Goal: Task Accomplishment & Management: Manage account settings

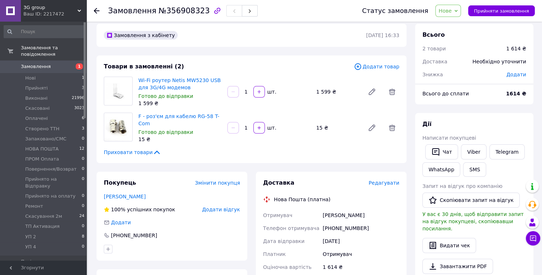
scroll to position [1, 0]
click at [96, 11] on use at bounding box center [97, 11] width 6 height 6
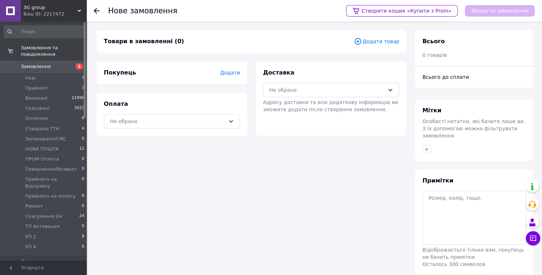
click at [37, 70] on span "Замовлення" at bounding box center [36, 66] width 30 height 6
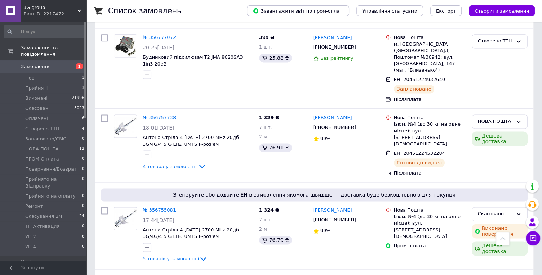
scroll to position [1041, 0]
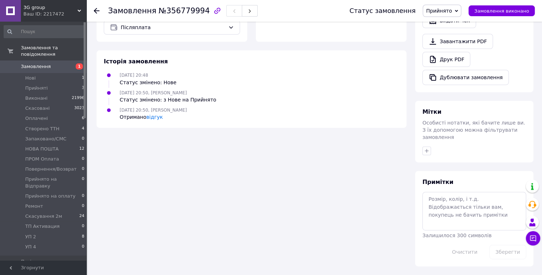
scroll to position [1, 0]
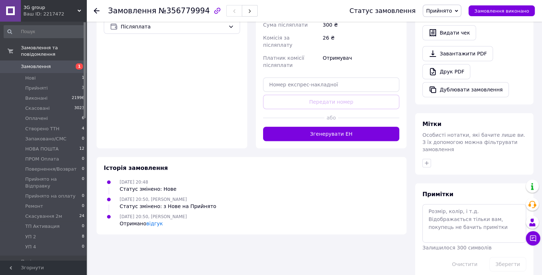
click at [97, 8] on icon at bounding box center [97, 11] width 6 height 6
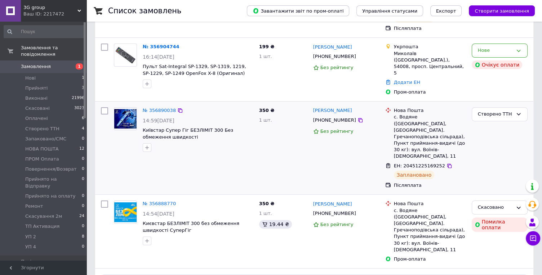
scroll to position [80, 0]
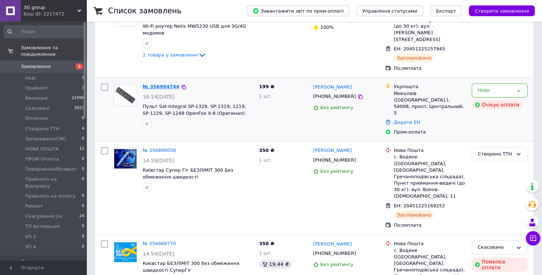
click at [165, 88] on link "№ 356904744" at bounding box center [161, 86] width 37 height 5
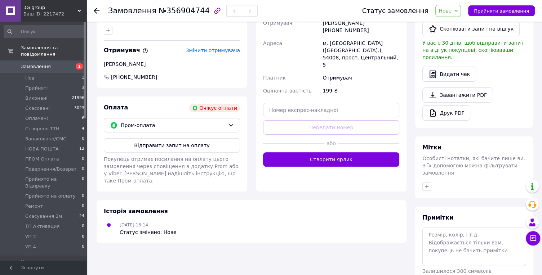
scroll to position [200, 0]
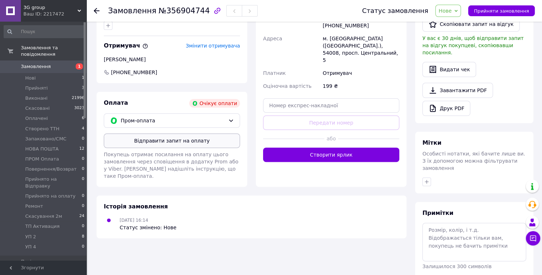
click at [163, 139] on button "Відправити запит на оплату" at bounding box center [172, 141] width 136 height 14
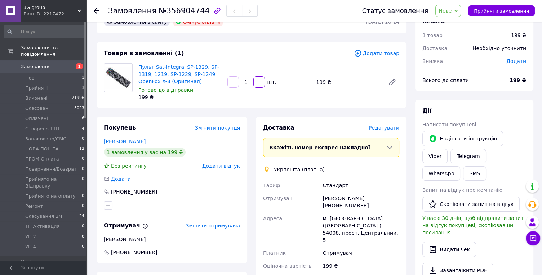
scroll to position [0, 0]
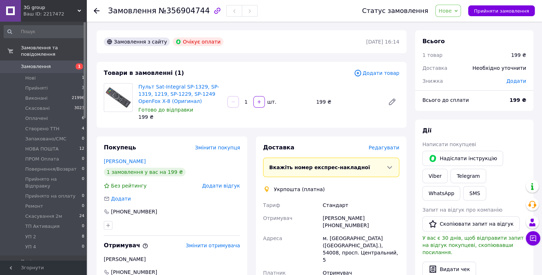
click at [96, 9] on use at bounding box center [97, 11] width 6 height 6
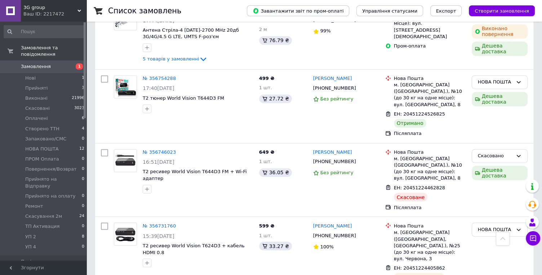
scroll to position [1041, 0]
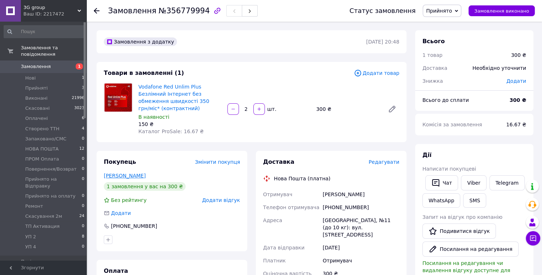
click at [121, 173] on link "Рєзвих Андрій" at bounding box center [125, 176] width 42 height 6
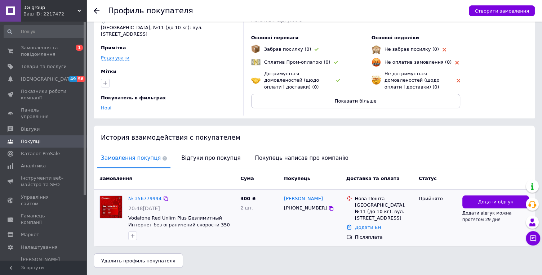
scroll to position [75, 0]
click at [206, 149] on span "Відгуки про покупця" at bounding box center [211, 158] width 66 height 18
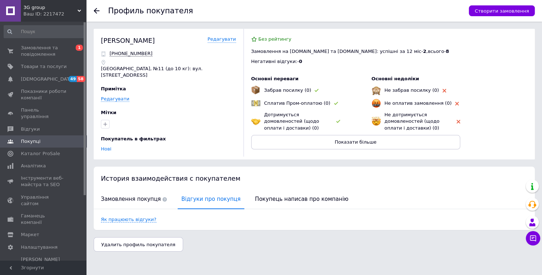
scroll to position [0, 0]
click at [120, 209] on span "Замовлення покупця" at bounding box center [133, 199] width 73 height 18
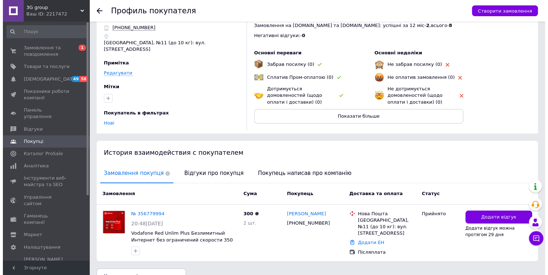
scroll to position [75, 0]
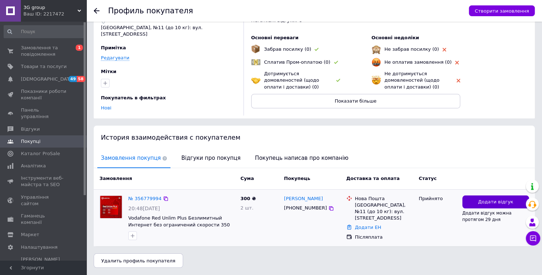
click at [479, 199] on span "Додати відгук" at bounding box center [495, 202] width 35 height 7
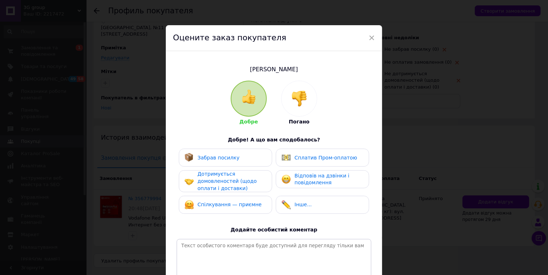
click at [296, 103] on img at bounding box center [299, 99] width 16 height 16
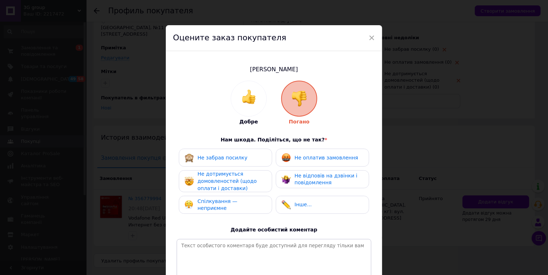
drag, startPoint x: 229, startPoint y: 182, endPoint x: 225, endPoint y: 194, distance: 12.8
click at [226, 191] on span "Не дотримується домовленостей (щодо оплати і доставки)" at bounding box center [227, 181] width 59 height 20
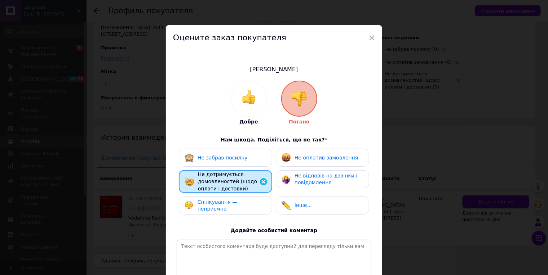
click at [214, 212] on span "Спілкування — неприємне" at bounding box center [218, 205] width 40 height 13
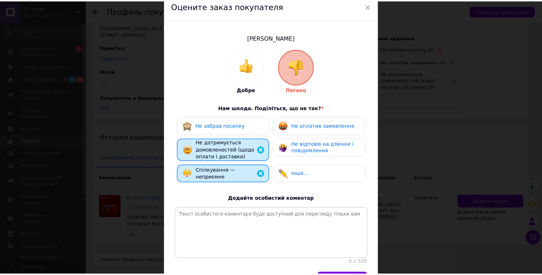
scroll to position [80, 0]
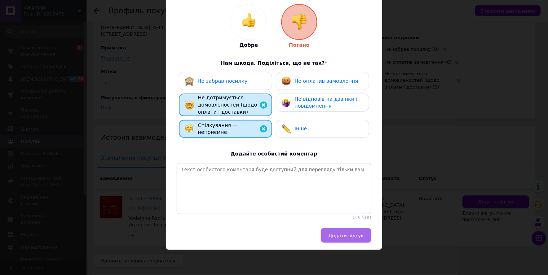
click at [345, 243] on button "Додати відгук" at bounding box center [346, 235] width 50 height 14
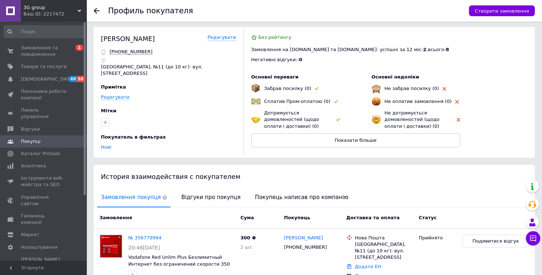
scroll to position [0, 0]
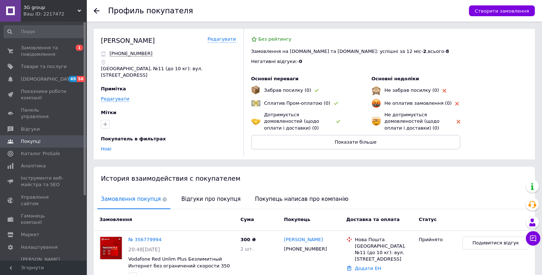
click at [96, 9] on use at bounding box center [97, 11] width 6 height 6
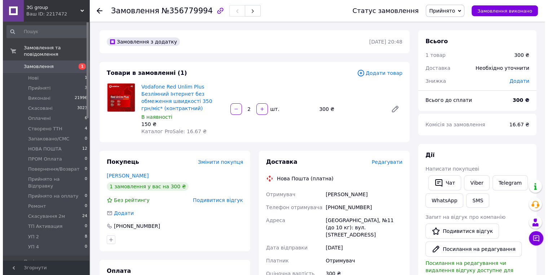
scroll to position [1, 0]
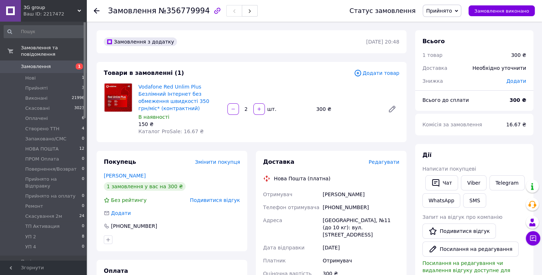
click at [434, 13] on span "Прийнято" at bounding box center [439, 11] width 26 height 6
click at [423, 35] on li "Скасовано" at bounding box center [455, 36] width 65 height 11
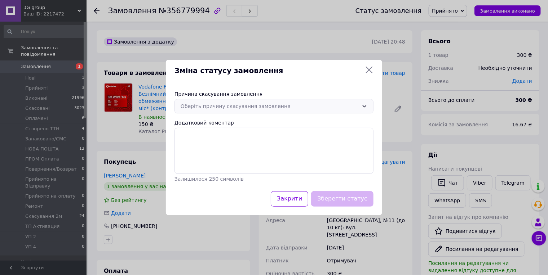
click at [319, 108] on div "Оберіть причину скасування замовлення" at bounding box center [270, 106] width 178 height 8
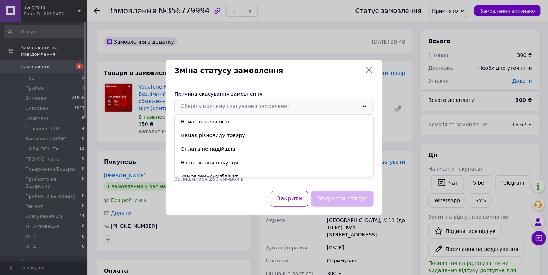
click at [315, 108] on div "Оберіть причину скасування замовлення" at bounding box center [270, 106] width 178 height 8
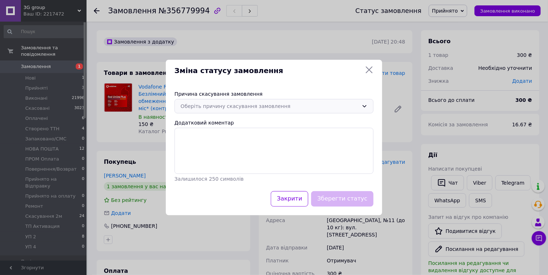
click at [210, 110] on div "Оберіть причину скасування замовлення" at bounding box center [270, 106] width 178 height 8
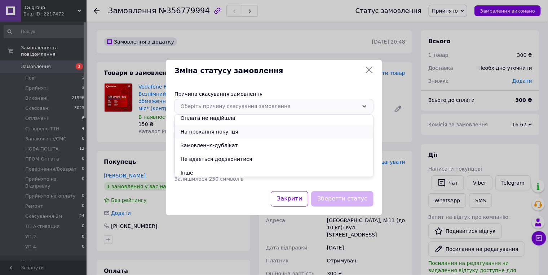
scroll to position [31, 0]
click at [187, 170] on li "Інше" at bounding box center [274, 173] width 198 height 14
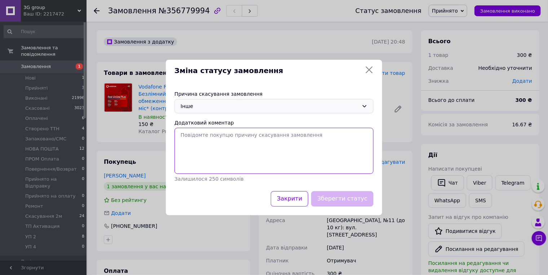
click at [208, 155] on textarea "Додатковий коментар" at bounding box center [273, 151] width 199 height 46
type textarea "."
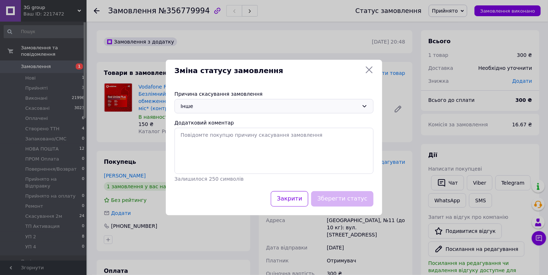
click at [345, 110] on div "Інше" at bounding box center [270, 106] width 178 height 8
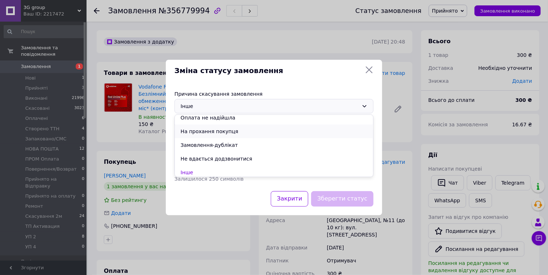
click at [214, 132] on li "На прохання покупця" at bounding box center [274, 132] width 198 height 14
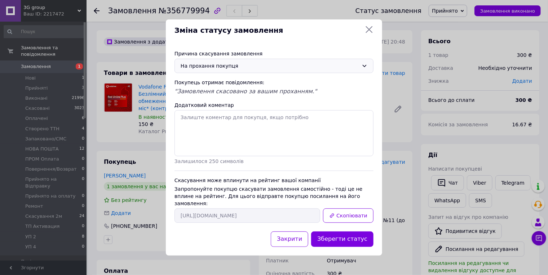
click at [370, 34] on icon at bounding box center [369, 29] width 9 height 9
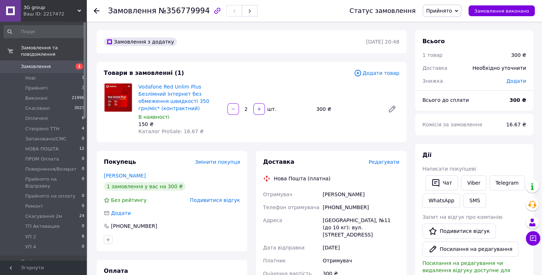
click at [214, 12] on icon "button" at bounding box center [217, 11] width 6 height 6
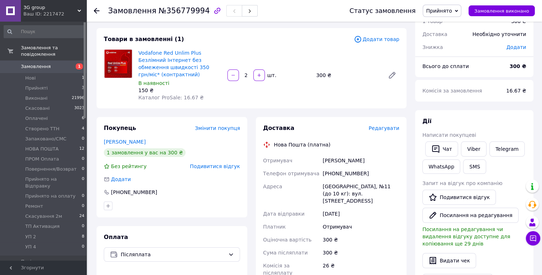
scroll to position [0, 0]
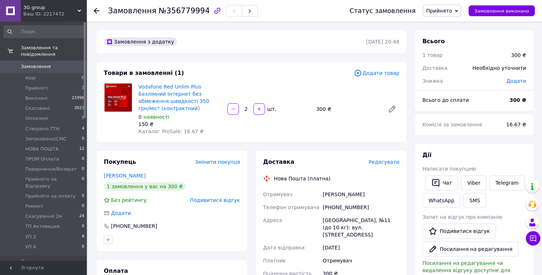
click at [214, 198] on span "Подивитися відгук" at bounding box center [215, 201] width 50 height 6
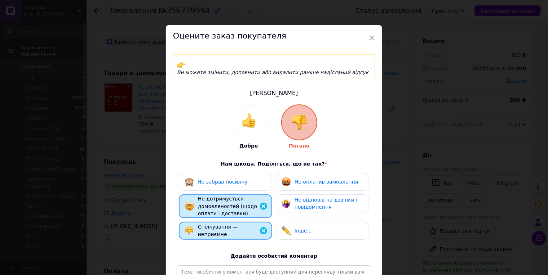
click at [243, 72] on span "Ви можете змінити, доповнити або видалити раніше надісланий відгук" at bounding box center [272, 72] width 191 height 7
click at [370, 38] on span "×" at bounding box center [371, 38] width 6 height 12
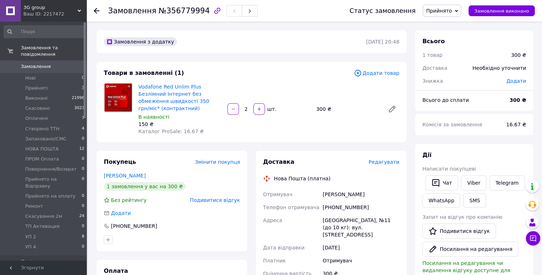
click at [97, 10] on icon at bounding box center [97, 11] width 6 height 6
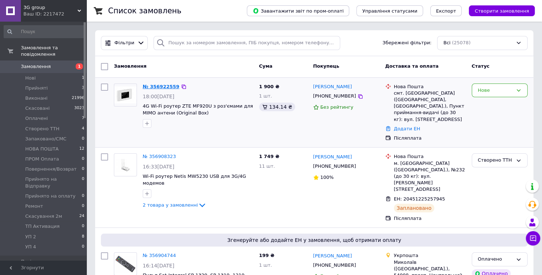
click at [163, 88] on link "№ 356922559" at bounding box center [161, 86] width 37 height 5
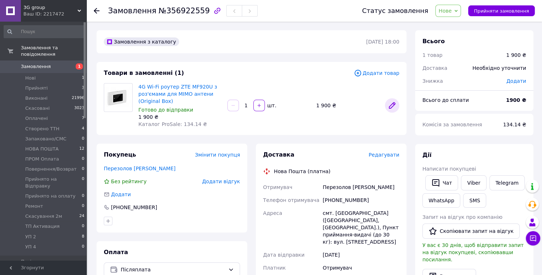
click at [392, 101] on icon at bounding box center [392, 105] width 9 height 9
click at [381, 152] on span "Редагувати" at bounding box center [384, 155] width 31 height 6
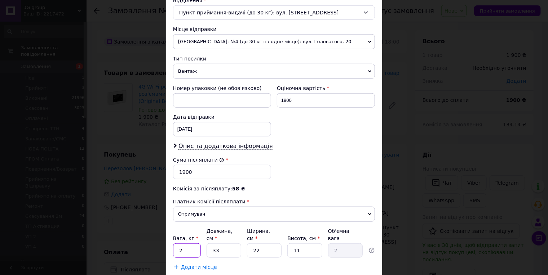
scroll to position [0, 0]
drag, startPoint x: 183, startPoint y: 223, endPoint x: 174, endPoint y: 223, distance: 8.6
click at [174, 244] on input "2" at bounding box center [187, 251] width 28 height 14
drag, startPoint x: 183, startPoint y: 222, endPoint x: 175, endPoint y: 223, distance: 8.3
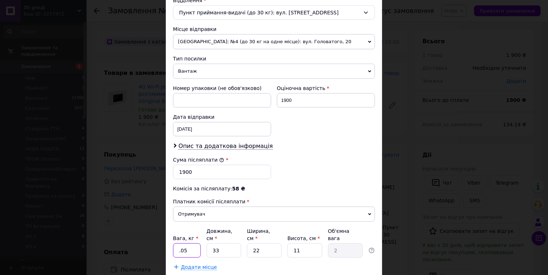
click at [175, 244] on input ".05" at bounding box center [187, 251] width 28 height 14
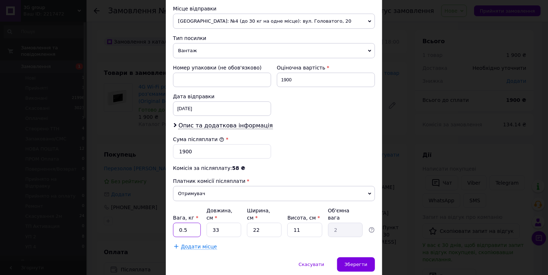
scroll to position [0, 0]
drag, startPoint x: 185, startPoint y: 204, endPoint x: 178, endPoint y: 203, distance: 6.9
click at [178, 223] on input "0.5" at bounding box center [187, 230] width 28 height 14
type input "2"
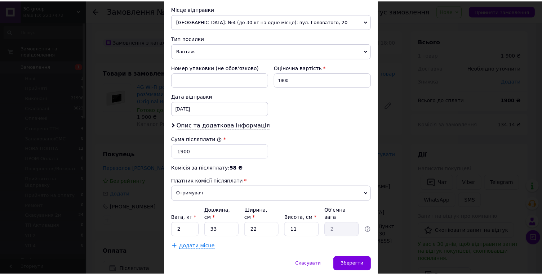
scroll to position [0, 0]
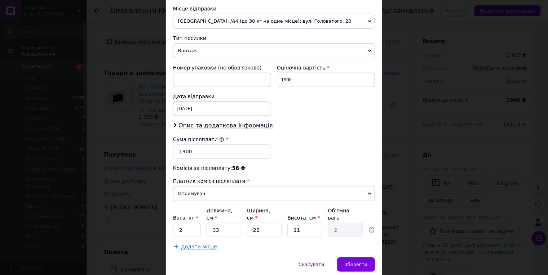
click at [305, 222] on div "Спосіб доставки Нова Пошта (платна) Платник Отримувач Відправник Прізвище отрим…" at bounding box center [274, 22] width 216 height 471
click at [360, 262] on span "Зберегти" at bounding box center [356, 264] width 23 height 5
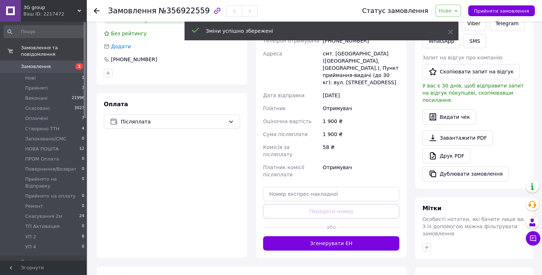
scroll to position [160, 0]
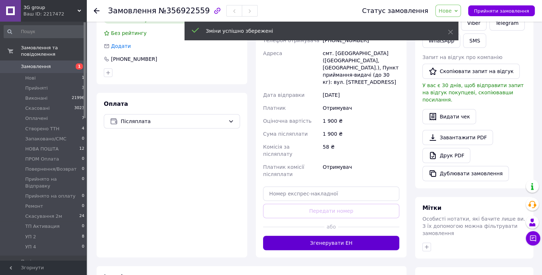
click at [323, 236] on button "Згенерувати ЕН" at bounding box center [331, 243] width 136 height 14
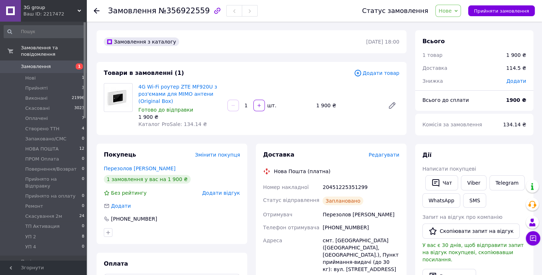
scroll to position [0, 0]
click at [95, 10] on use at bounding box center [97, 11] width 6 height 6
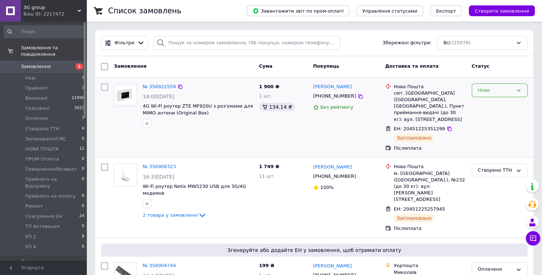
click at [492, 91] on div "Нове" at bounding box center [495, 91] width 35 height 8
click at [495, 117] on li "Cтворено ТТН" at bounding box center [499, 117] width 55 height 13
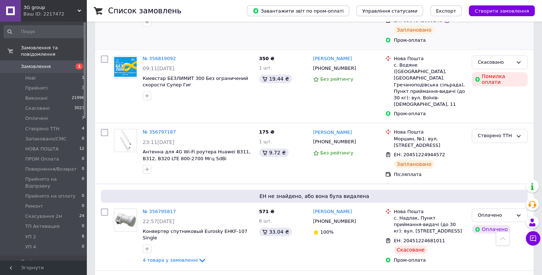
scroll to position [801, 0]
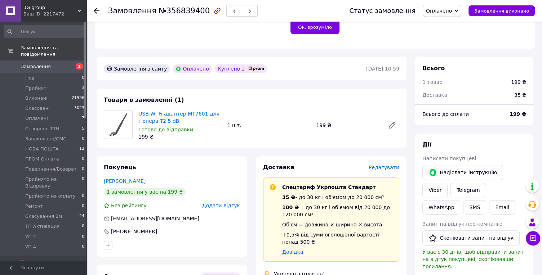
scroll to position [181, 0]
click at [390, 165] on span "Редагувати" at bounding box center [384, 168] width 31 height 6
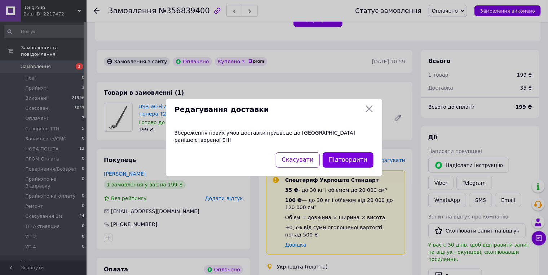
click at [370, 111] on icon at bounding box center [369, 109] width 9 height 9
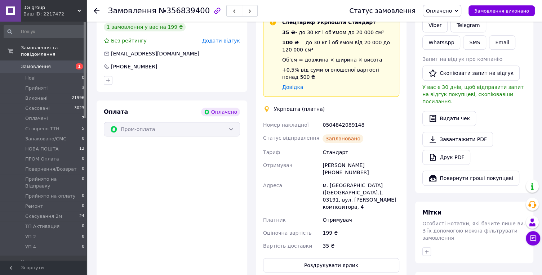
scroll to position [461, 0]
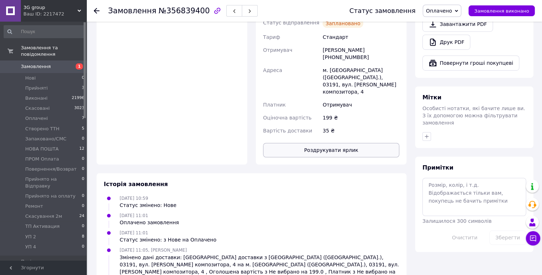
click at [326, 143] on button "Роздрукувати ярлик" at bounding box center [331, 150] width 136 height 14
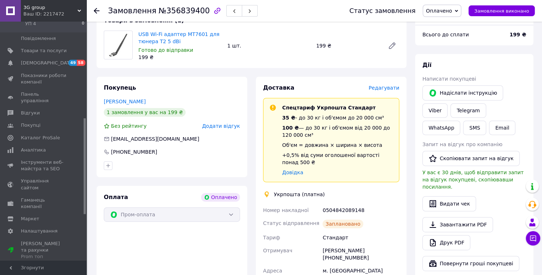
scroll to position [261, 0]
click at [385, 85] on span "Редагувати" at bounding box center [384, 88] width 31 height 6
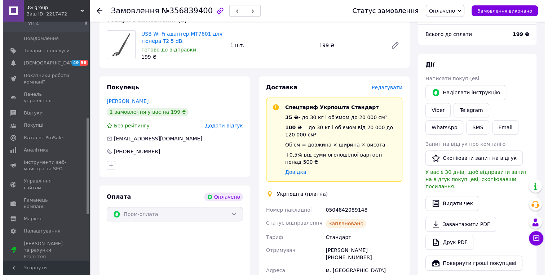
scroll to position [255, 0]
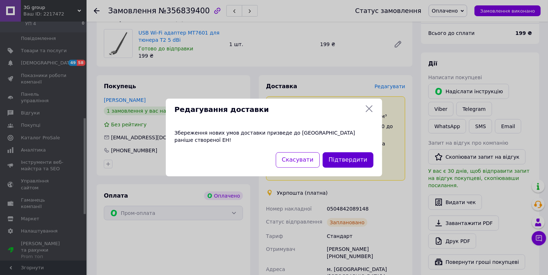
click at [355, 158] on button "Підтвердити" at bounding box center [348, 159] width 51 height 15
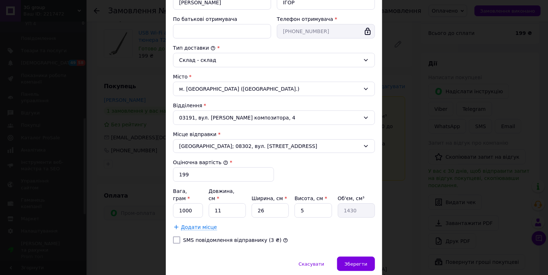
scroll to position [160, 0]
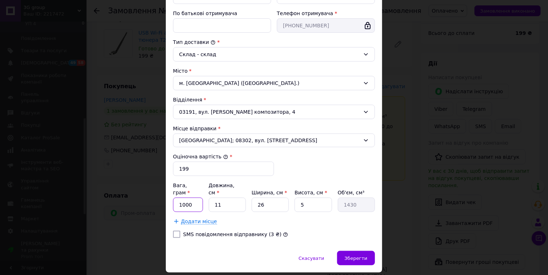
drag, startPoint x: 184, startPoint y: 186, endPoint x: 175, endPoint y: 183, distance: 9.0
click at [175, 198] on input "1000" at bounding box center [188, 205] width 30 height 14
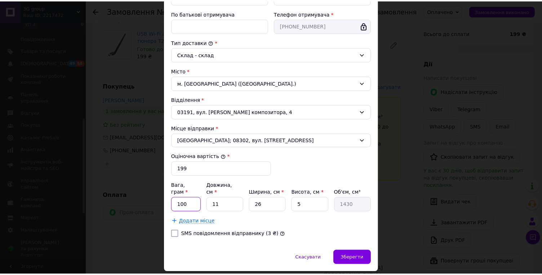
scroll to position [162, 0]
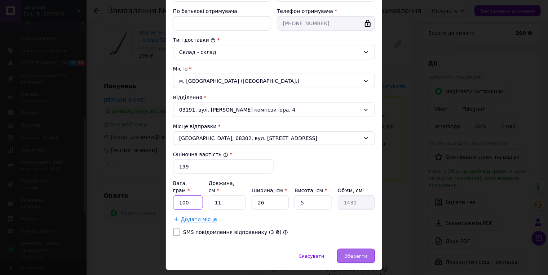
type input "100"
click at [351, 254] on span "Зберегти" at bounding box center [356, 256] width 23 height 5
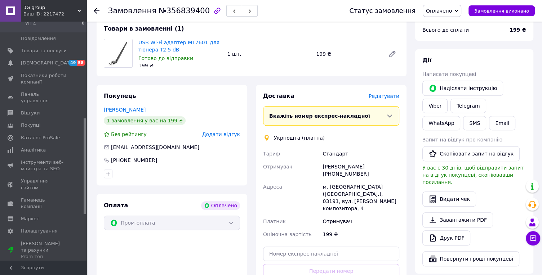
scroll to position [295, 0]
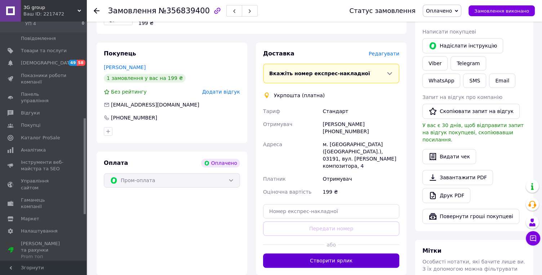
click at [322, 254] on button "Створити ярлик" at bounding box center [331, 261] width 136 height 14
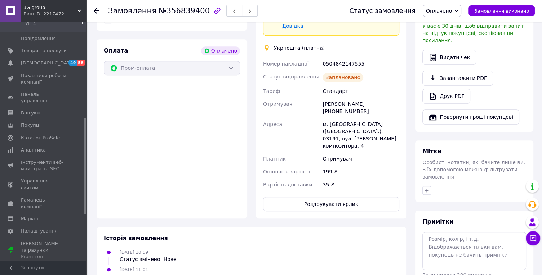
scroll to position [415, 0]
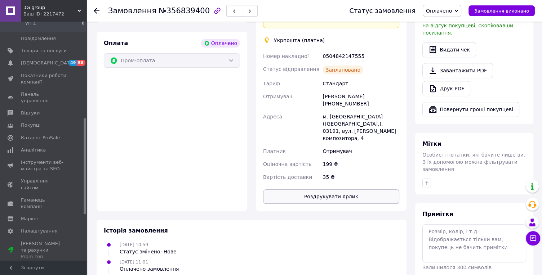
click at [312, 190] on button "Роздрукувати ярлик" at bounding box center [331, 197] width 136 height 14
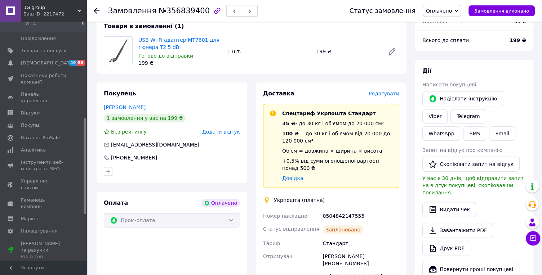
scroll to position [375, 0]
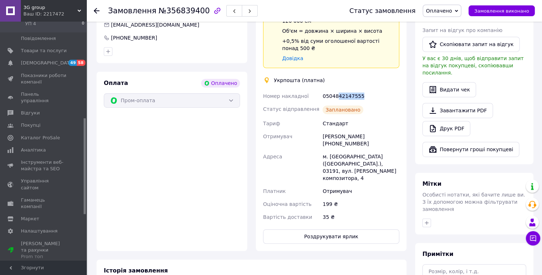
drag, startPoint x: 340, startPoint y: 81, endPoint x: 372, endPoint y: 80, distance: 31.7
click at [372, 90] on div "0504842147555" at bounding box center [361, 96] width 80 height 13
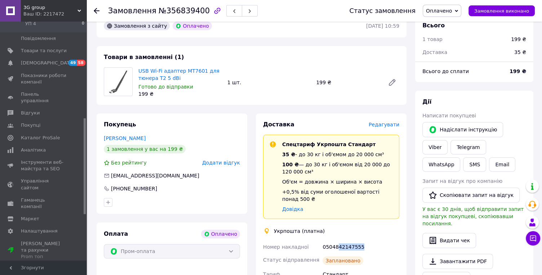
scroll to position [214, 0]
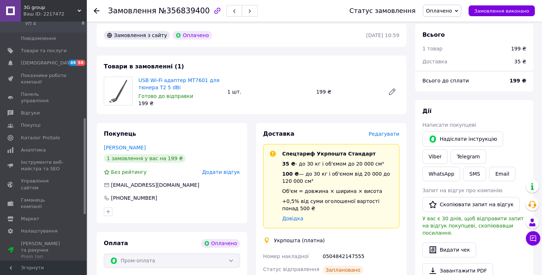
click at [97, 8] on use at bounding box center [97, 11] width 6 height 6
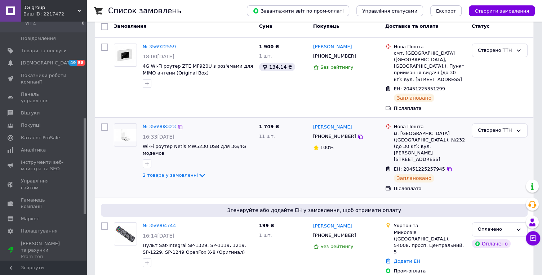
scroll to position [120, 0]
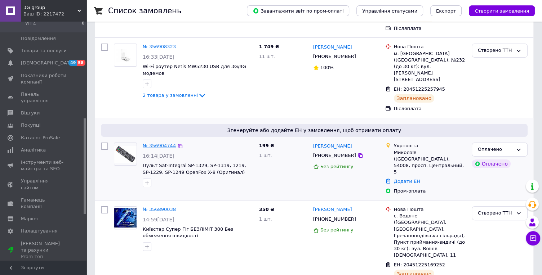
click at [164, 148] on link "№ 356904744" at bounding box center [159, 145] width 33 height 5
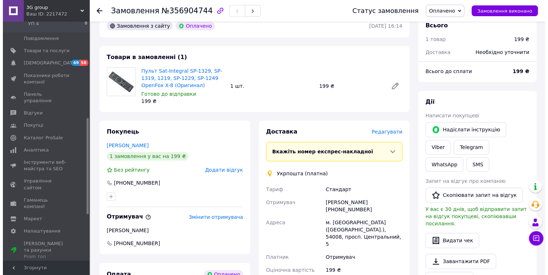
scroll to position [1, 0]
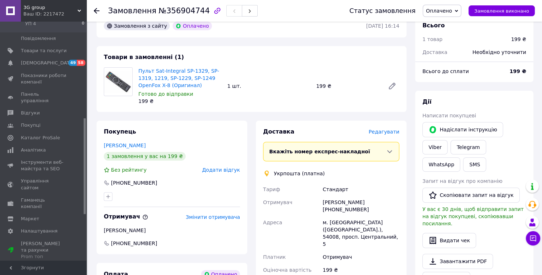
click at [386, 129] on span "Редагувати" at bounding box center [384, 132] width 31 height 6
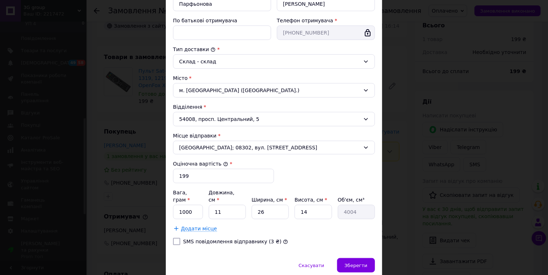
scroll to position [160, 0]
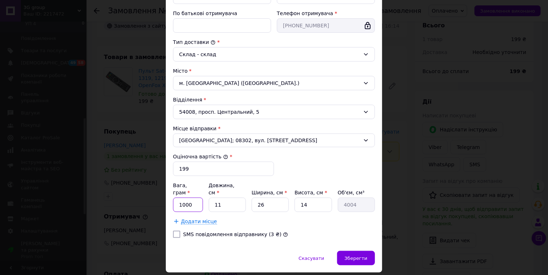
click at [185, 198] on input "1000" at bounding box center [188, 205] width 30 height 14
type input "100"
click at [352, 256] on span "Зберегти" at bounding box center [356, 258] width 23 height 5
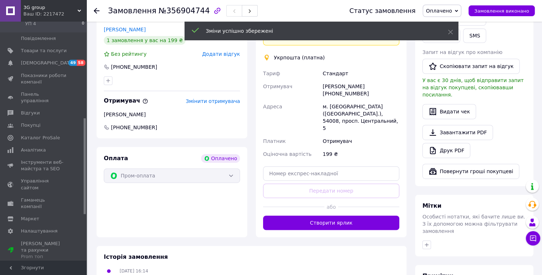
scroll to position [344, 0]
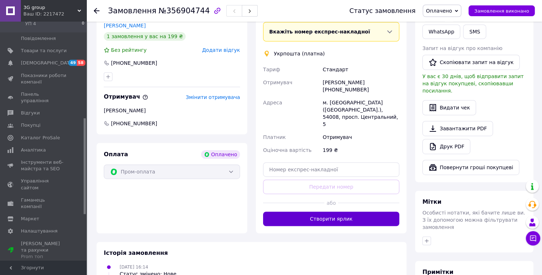
click at [328, 212] on button "Створити ярлик" at bounding box center [331, 219] width 136 height 14
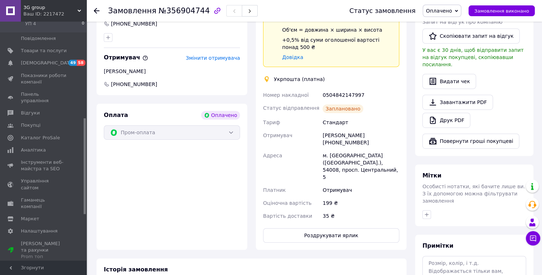
scroll to position [384, 0]
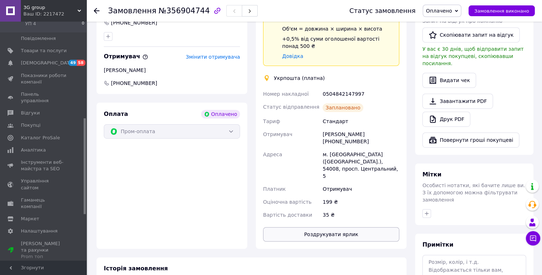
click at [323, 227] on button "Роздрукувати ярлик" at bounding box center [331, 234] width 136 height 14
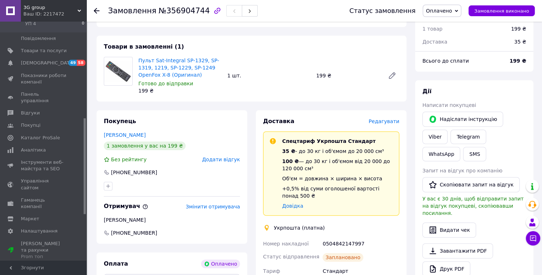
scroll to position [224, 0]
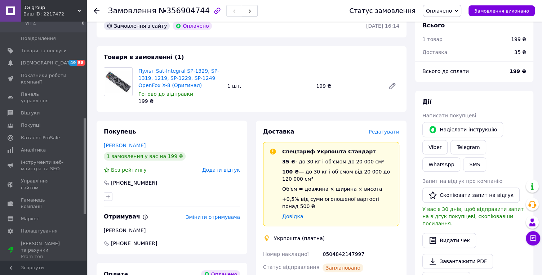
click at [96, 9] on icon at bounding box center [97, 11] width 6 height 6
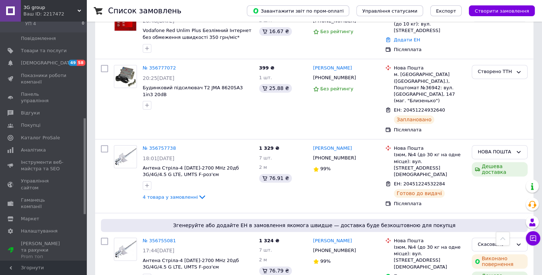
scroll to position [1041, 0]
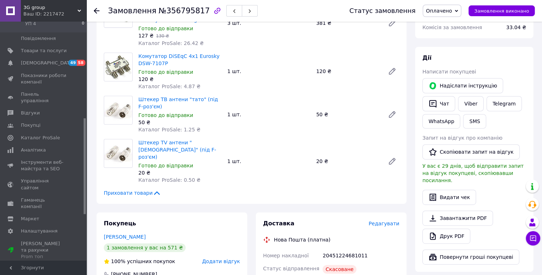
scroll to position [389, 0]
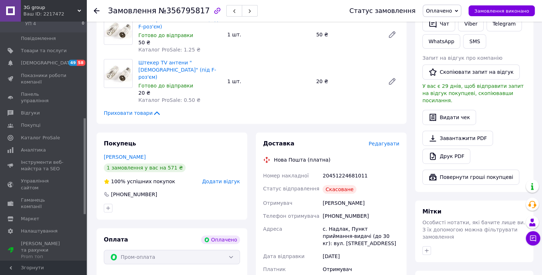
click at [381, 141] on span "Редагувати" at bounding box center [384, 144] width 31 height 6
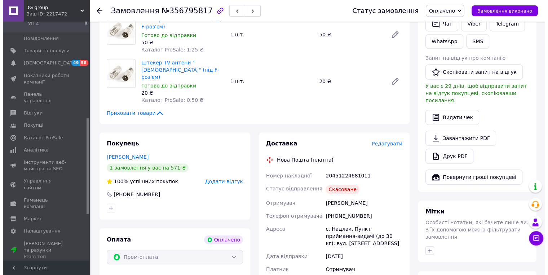
scroll to position [382, 0]
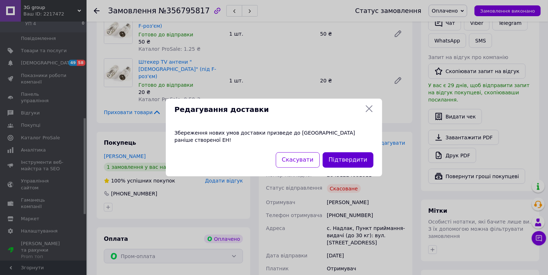
click at [348, 159] on button "Підтвердити" at bounding box center [348, 159] width 51 height 15
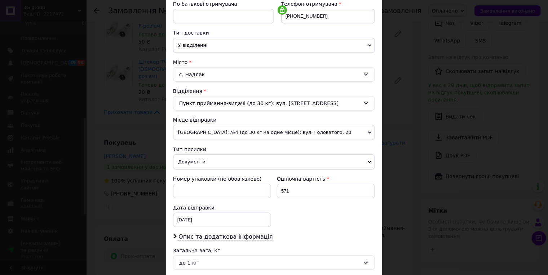
scroll to position [193, 0]
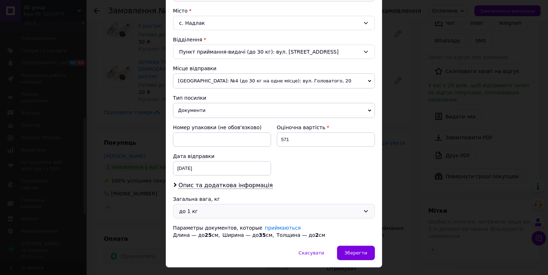
click at [204, 208] on div "до 1 кг" at bounding box center [269, 212] width 181 height 8
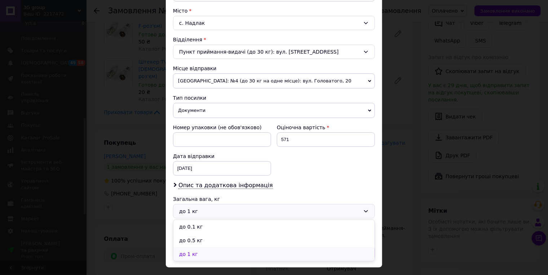
click at [193, 248] on li "до 1 кг" at bounding box center [273, 255] width 201 height 14
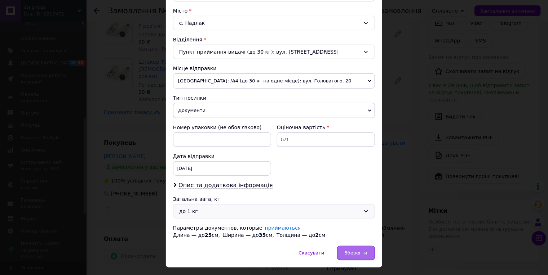
click at [352, 250] on span "Зберегти" at bounding box center [356, 252] width 23 height 5
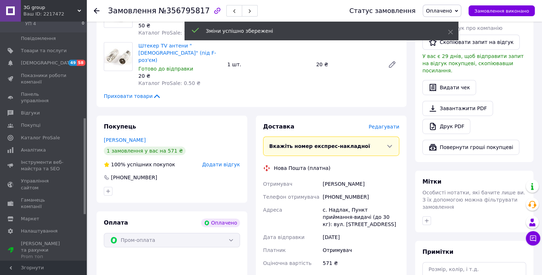
scroll to position [462, 0]
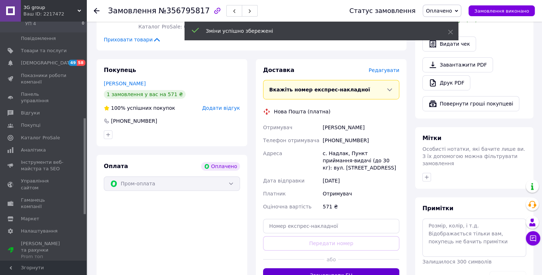
click at [323, 269] on button "Згенерувати ЕН" at bounding box center [331, 276] width 136 height 14
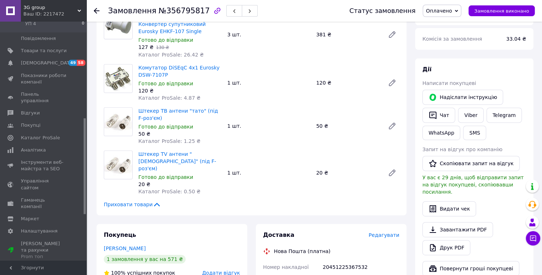
scroll to position [222, 0]
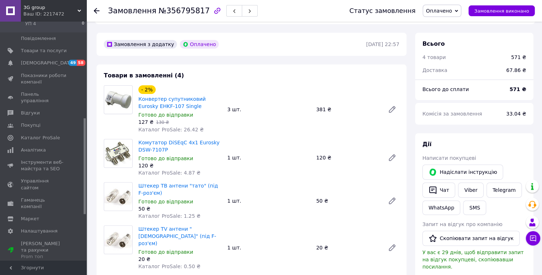
click at [95, 6] on div at bounding box center [101, 11] width 14 height 22
drag, startPoint x: 114, startPoint y: 21, endPoint x: 107, endPoint y: 13, distance: 10.5
click at [111, 14] on div "Замовлення №356795817 Статус замовлення Оплачено Прийнято Виконано Скасовано Cт…" at bounding box center [315, 273] width 454 height 949
click at [95, 12] on use at bounding box center [97, 11] width 6 height 6
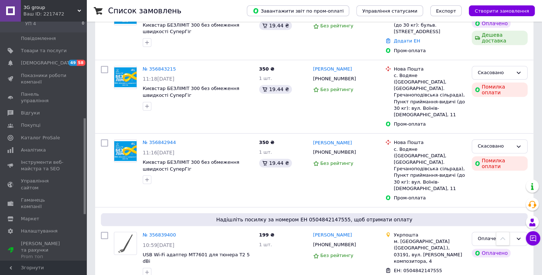
scroll to position [480, 0]
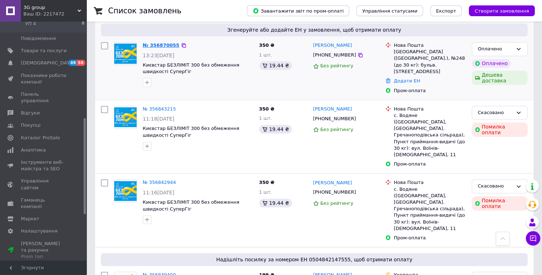
click at [163, 48] on link "№ 356870055" at bounding box center [161, 45] width 37 height 5
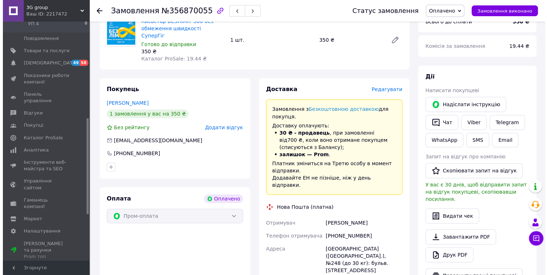
scroll to position [237, 0]
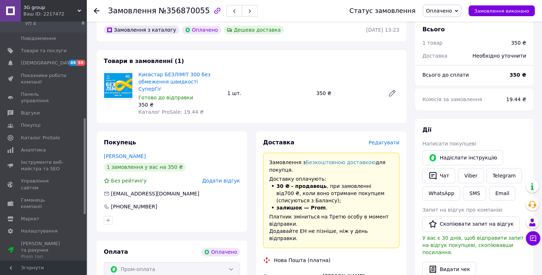
click at [380, 140] on span "Редагувати" at bounding box center [384, 143] width 31 height 6
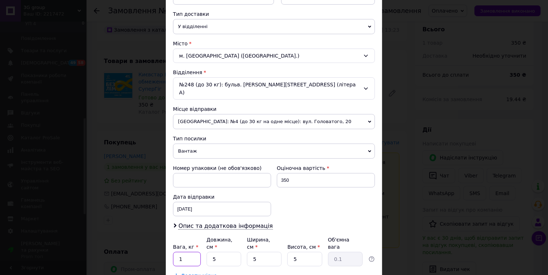
scroll to position [0, 0]
drag, startPoint x: 182, startPoint y: 235, endPoint x: 177, endPoint y: 237, distance: 6.2
click at [177, 252] on input "1" at bounding box center [187, 259] width 28 height 14
type input "05"
click at [212, 252] on input "5" at bounding box center [224, 259] width 35 height 14
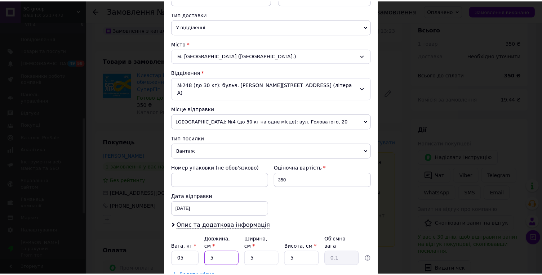
scroll to position [0, 0]
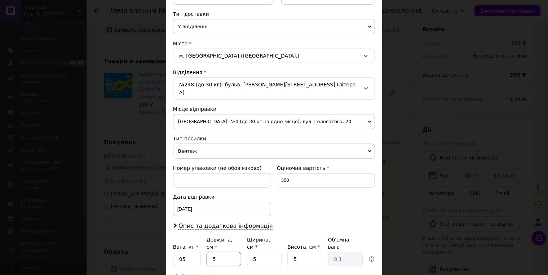
type input "25"
type input "0.16"
type input "25"
click at [252, 252] on input "5" at bounding box center [264, 259] width 35 height 14
type input "15"
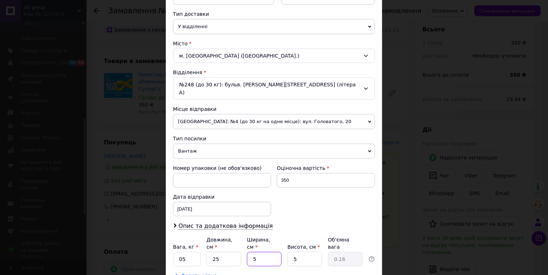
type input "0.47"
type input "15"
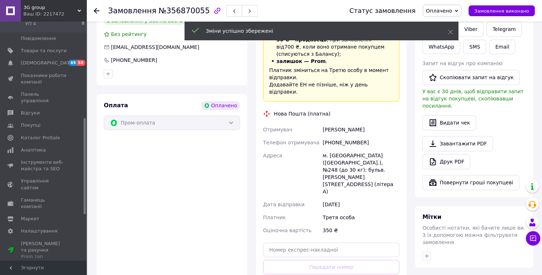
scroll to position [437, 0]
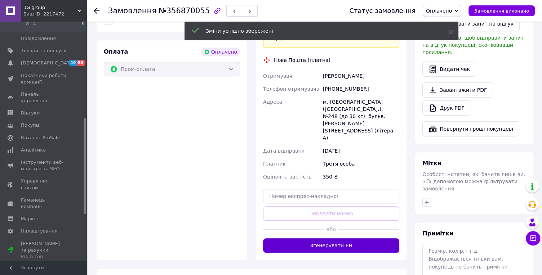
click at [325, 239] on button "Згенерувати ЕН" at bounding box center [331, 246] width 136 height 14
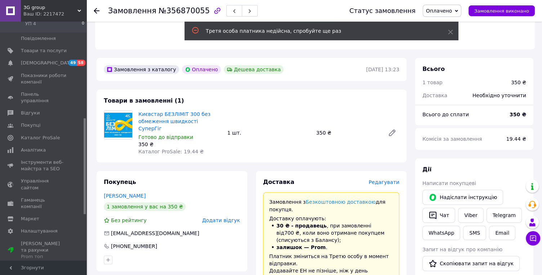
scroll to position [197, 0]
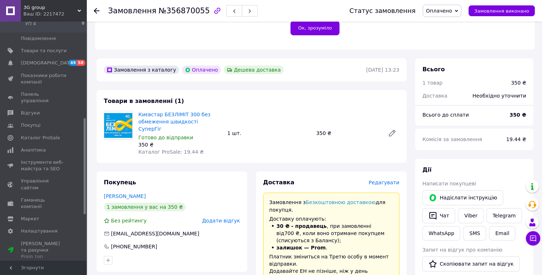
click at [269, 259] on div "Замовлення з Безкоштовною доставкою для покупця. Доставку оплачують: 30 ₴ - про…" at bounding box center [331, 241] width 136 height 96
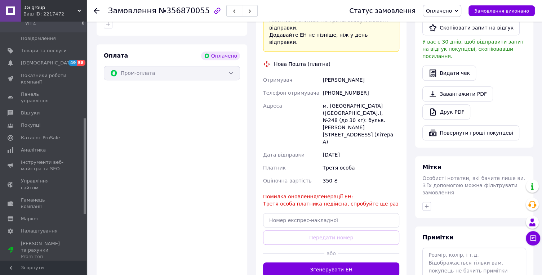
scroll to position [437, 0]
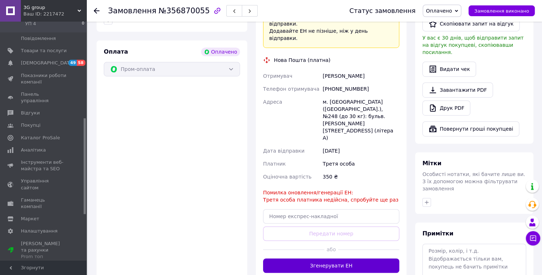
click at [321, 259] on button "Згенерувати ЕН" at bounding box center [331, 266] width 136 height 14
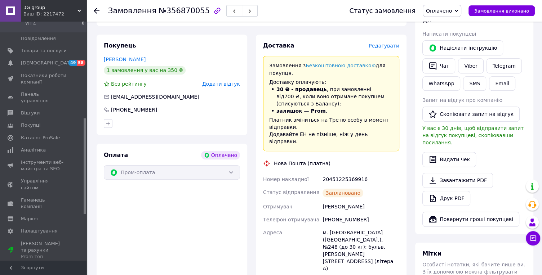
scroll to position [357, 0]
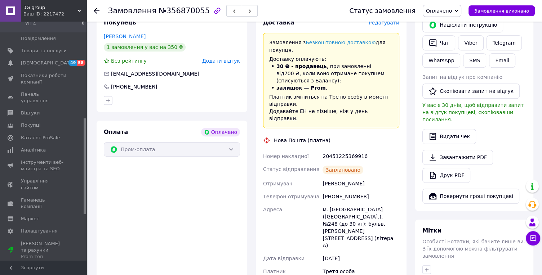
click at [96, 9] on use at bounding box center [97, 11] width 6 height 6
